Goal: Task Accomplishment & Management: Complete application form

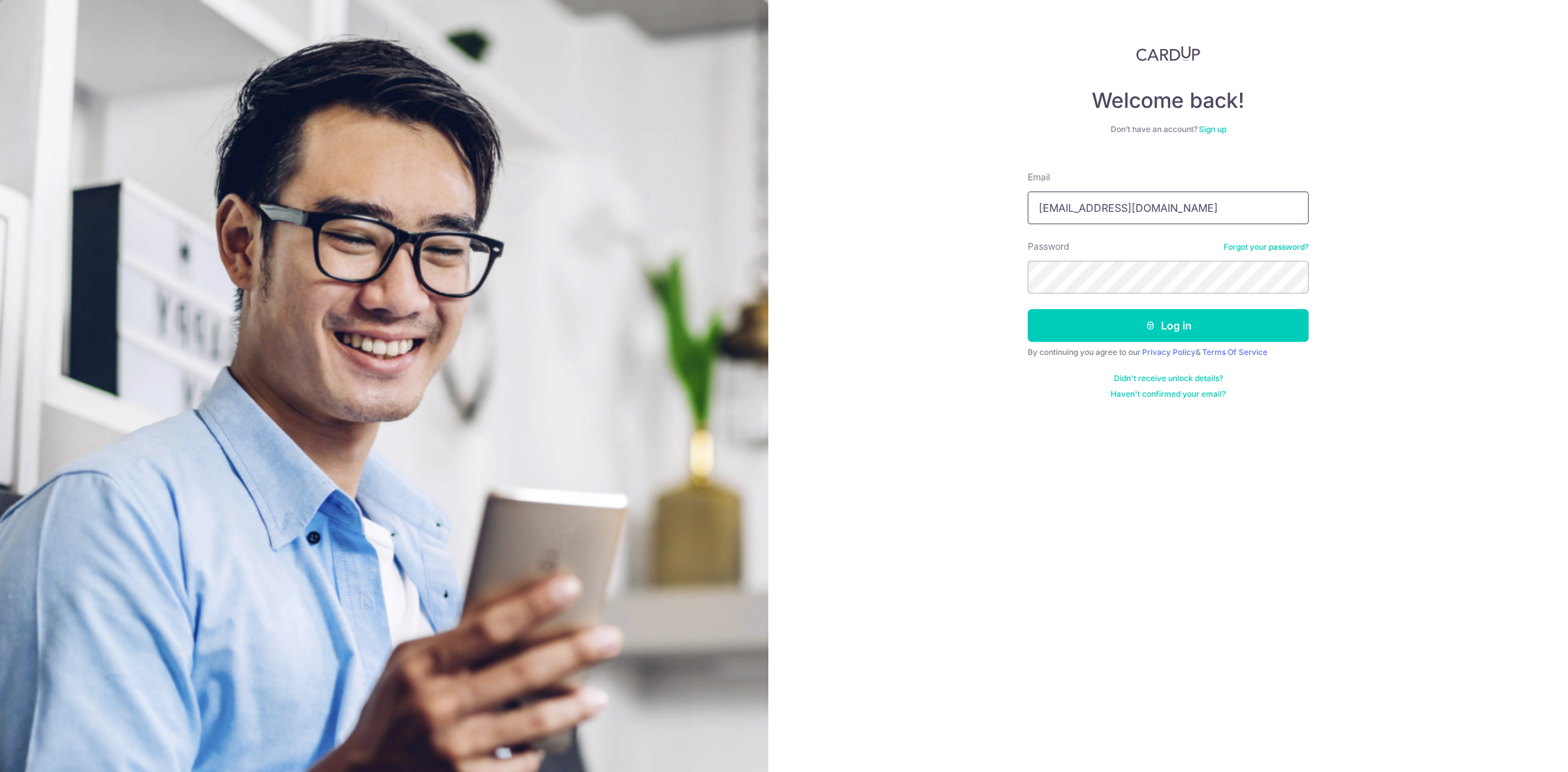
click at [1118, 216] on input "[EMAIL_ADDRESS][DOMAIN_NAME]" at bounding box center [1168, 208] width 281 height 33
click at [1128, 204] on input "[EMAIL_ADDRESS][DOMAIN_NAME]" at bounding box center [1168, 208] width 281 height 33
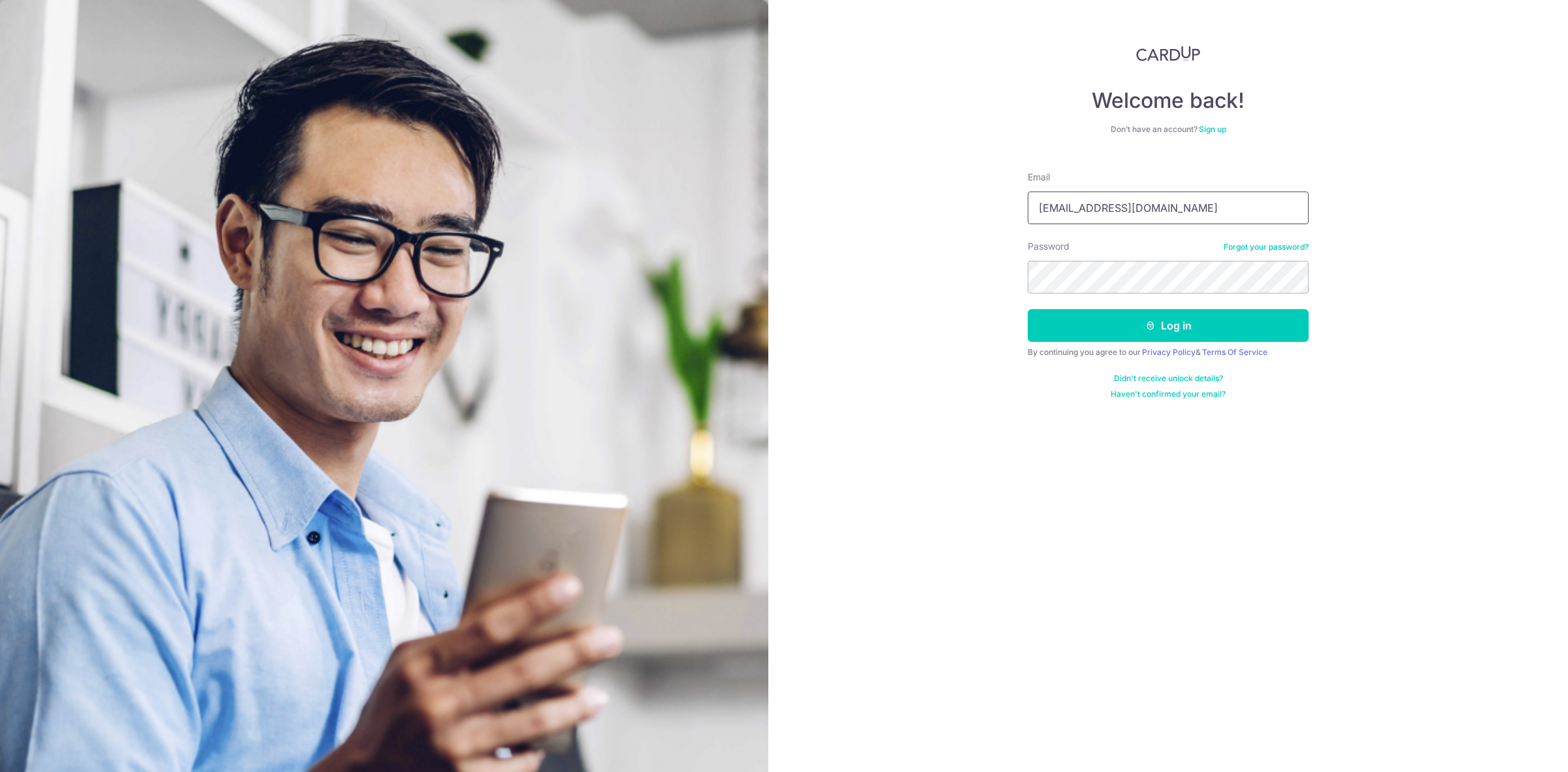
click at [1128, 204] on input "[EMAIL_ADDRESS][DOMAIN_NAME]" at bounding box center [1168, 208] width 281 height 33
